Goal: Use online tool/utility: Utilize a website feature to perform a specific function

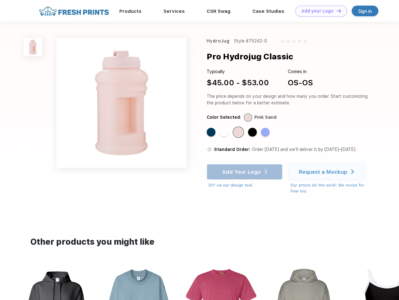
click at [319, 11] on link "Add your Logo Design Tool" at bounding box center [321, 11] width 52 height 11
click at [0, 0] on div "Design Tool" at bounding box center [0, 0] width 0 height 0
click at [336, 11] on link "Add your Logo Design Tool" at bounding box center [321, 11] width 52 height 11
click at [33, 47] on img at bounding box center [32, 47] width 18 height 18
click at [212, 133] on div "Standard Color" at bounding box center [211, 132] width 9 height 9
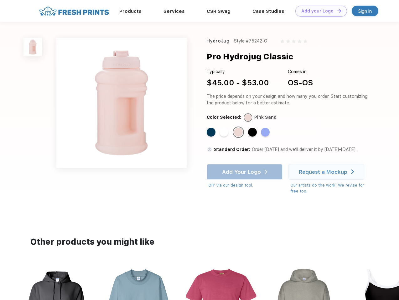
click at [224, 133] on div "Standard Color" at bounding box center [223, 132] width 9 height 9
click at [239, 133] on div "Standard Color" at bounding box center [238, 132] width 9 height 9
click at [253, 133] on div "Standard Color" at bounding box center [252, 132] width 9 height 9
click at [266, 133] on div "Standard Color" at bounding box center [265, 132] width 9 height 9
click at [245, 172] on div "Add Your Logo DIY via our design tool. Ah shoot! This product isn't up in our d…" at bounding box center [245, 176] width 76 height 24
